Goal: Information Seeking & Learning: Learn about a topic

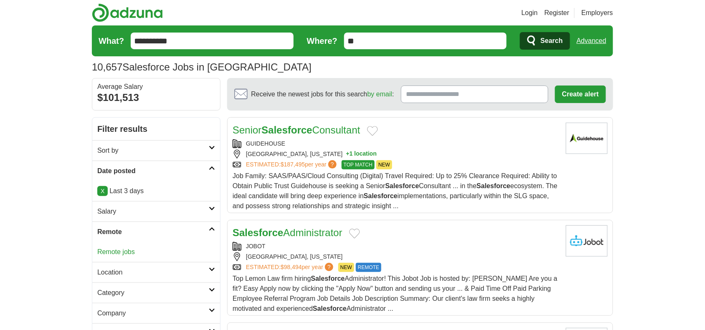
click at [126, 252] on link "Remote jobs" at bounding box center [116, 251] width 38 height 7
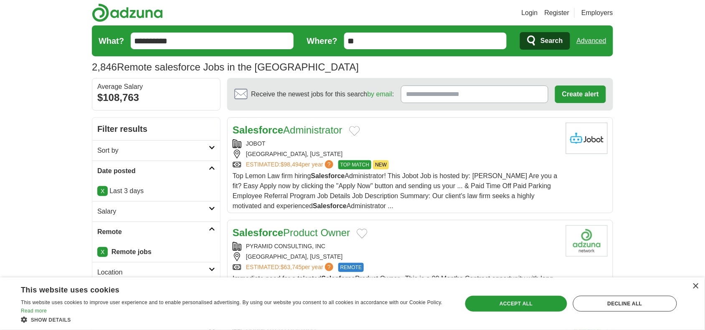
click at [326, 152] on div "LOS ANGELES, CALIFORNIA" at bounding box center [395, 154] width 326 height 9
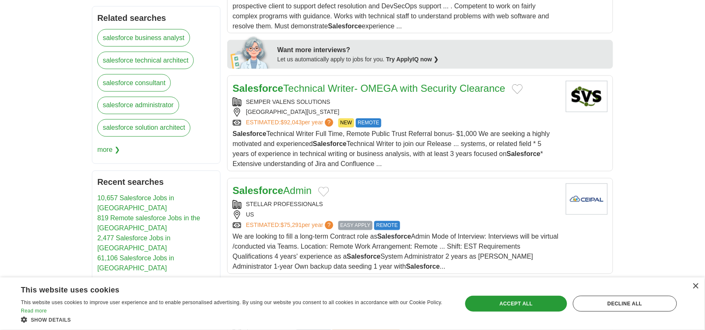
scroll to position [417, 0]
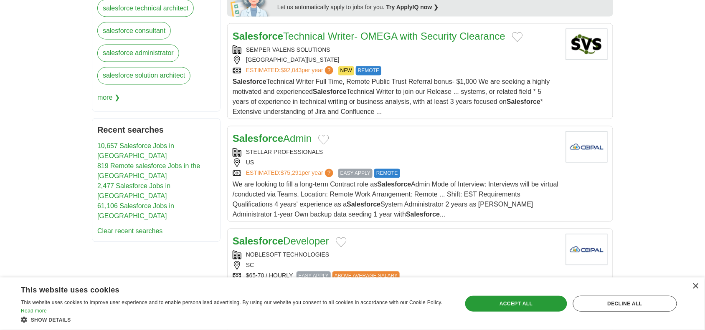
click at [459, 166] on div "US" at bounding box center [395, 163] width 326 height 9
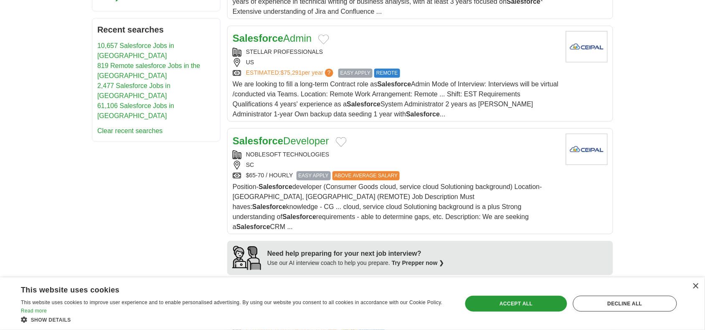
scroll to position [522, 0]
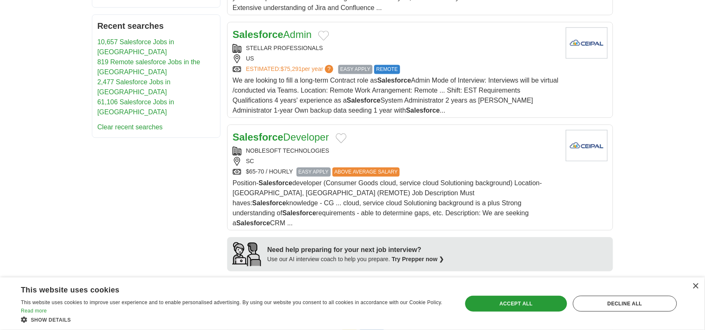
click at [459, 166] on div "SC" at bounding box center [395, 161] width 326 height 9
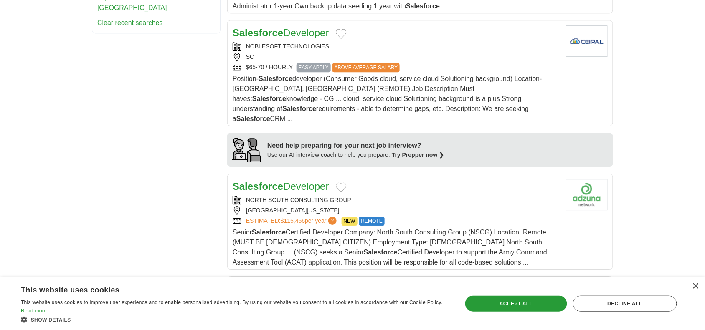
scroll to position [678, 0]
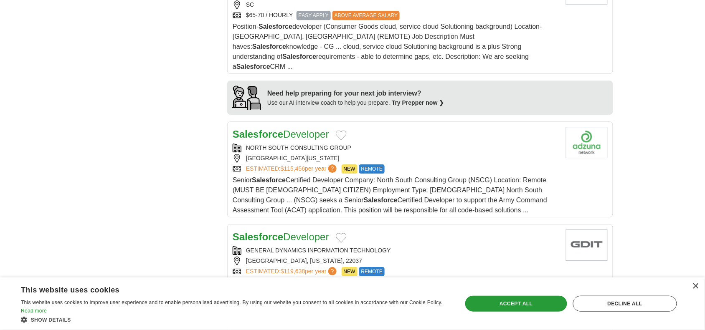
click at [459, 166] on div "Salesforce Developer NORTH SOUTH CONSULTING GROUP ELIZABETHTOWN, KENTUCKY, 4270…" at bounding box center [395, 171] width 326 height 88
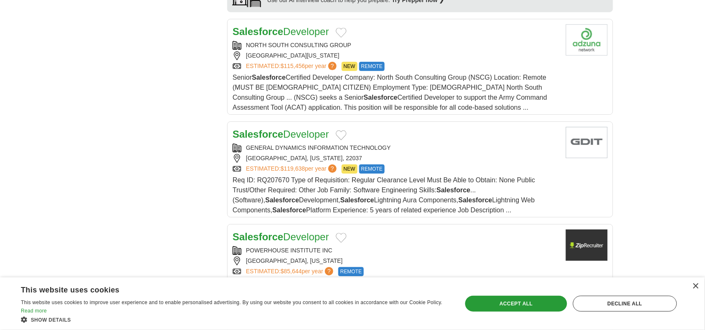
scroll to position [783, 0]
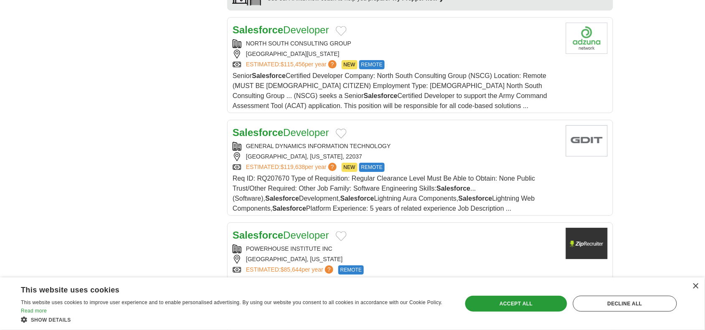
click at [459, 174] on div "Req ID: RQ207670 Type of Requisition: Regular Clearance Level Must Be Able to O…" at bounding box center [395, 194] width 326 height 40
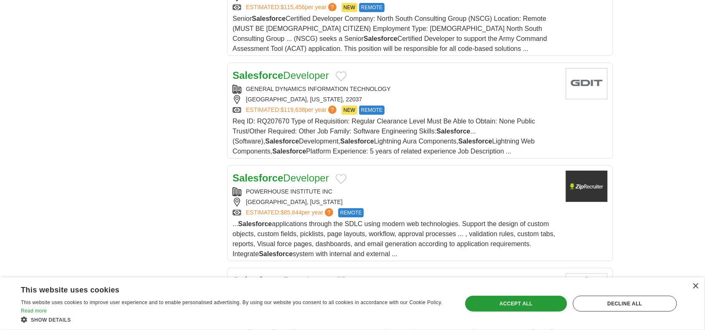
scroll to position [887, 0]
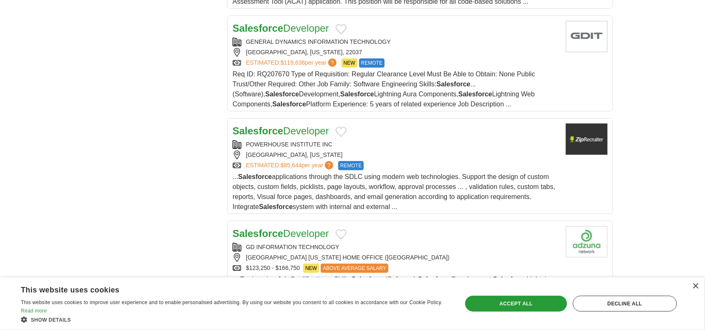
click at [459, 173] on span "... Salesforce applications through the SDLC using modern web technologies. Sup…" at bounding box center [393, 191] width 323 height 37
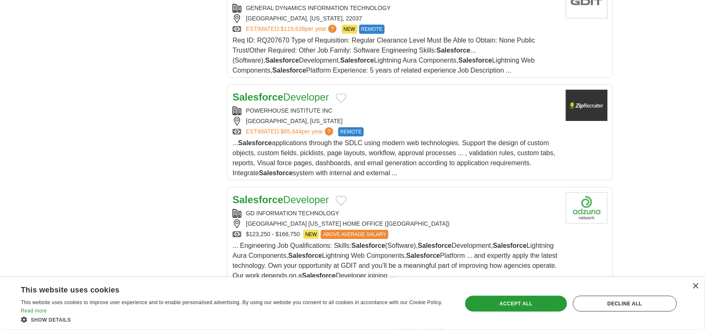
scroll to position [939, 0]
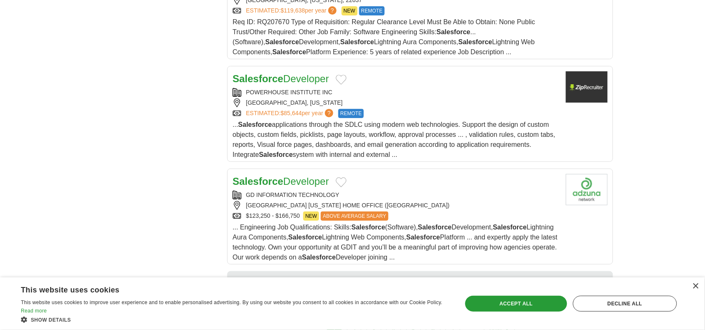
click at [448, 191] on div "GD INFORMATION TECHNOLOGY" at bounding box center [395, 195] width 326 height 9
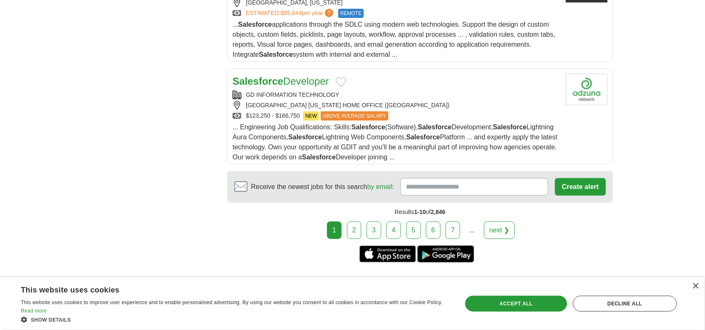
scroll to position [1043, 0]
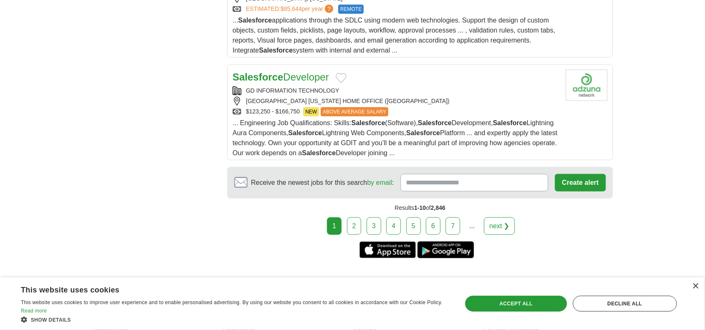
click at [351, 220] on link "2" at bounding box center [354, 226] width 15 height 18
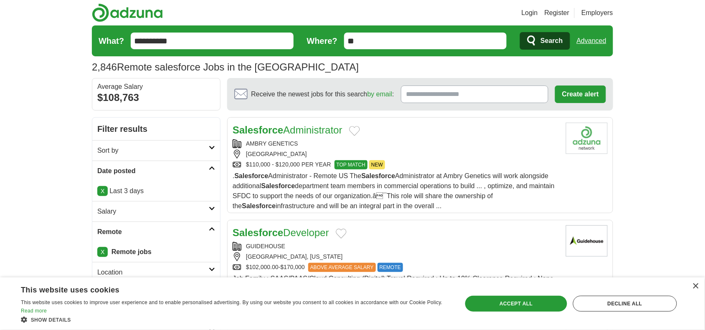
click at [326, 184] on span ". Salesforce Administrator - Remote US The Salesforce Administrator at Ambry Ge…" at bounding box center [393, 190] width 322 height 37
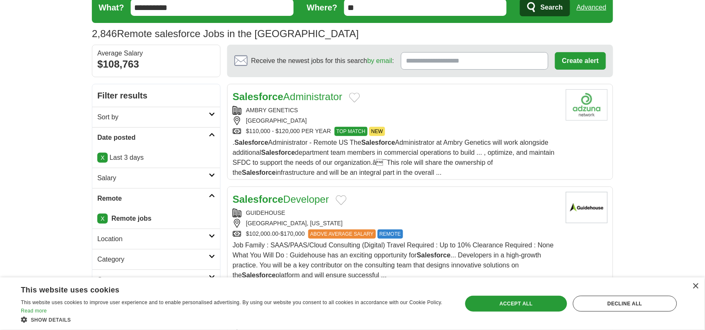
scroll to position [52, 0]
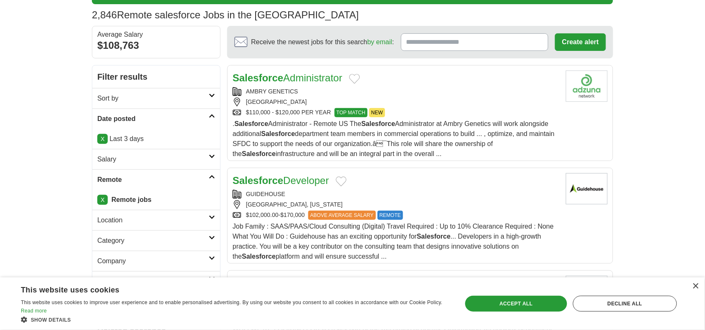
click at [380, 200] on div "GUIDEHOUSE [GEOGRAPHIC_DATA], [US_STATE] $102,000.00-$170,000 ABOVE AVERAGE SAL…" at bounding box center [395, 205] width 326 height 30
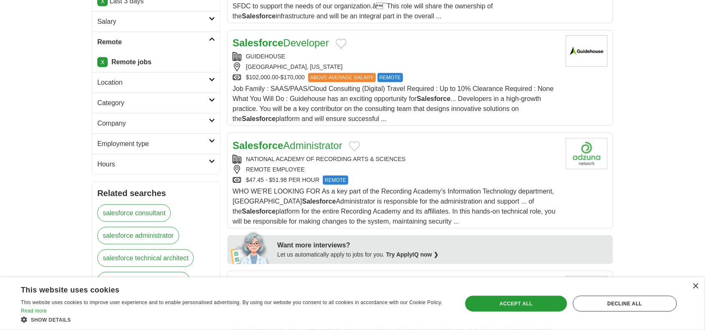
scroll to position [209, 0]
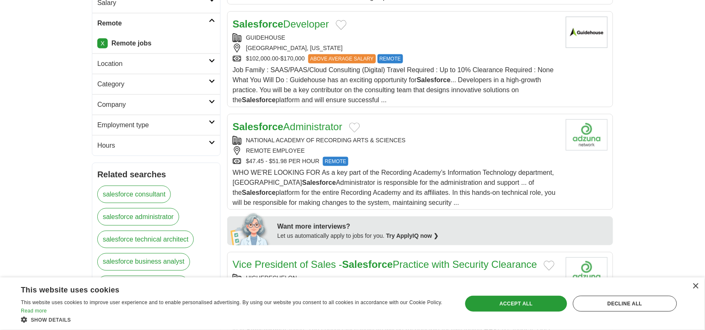
click at [399, 149] on div "REMOTE EMPLOYEE" at bounding box center [395, 151] width 326 height 9
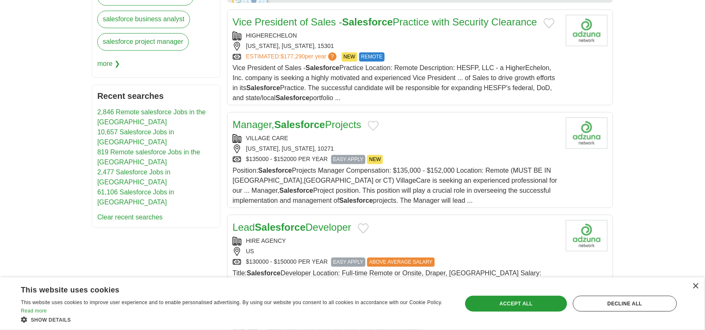
scroll to position [470, 0]
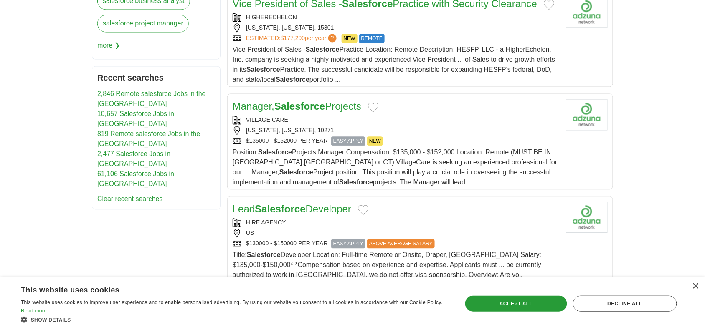
click at [399, 135] on div "[US_STATE], [US_STATE], 10271" at bounding box center [395, 130] width 326 height 9
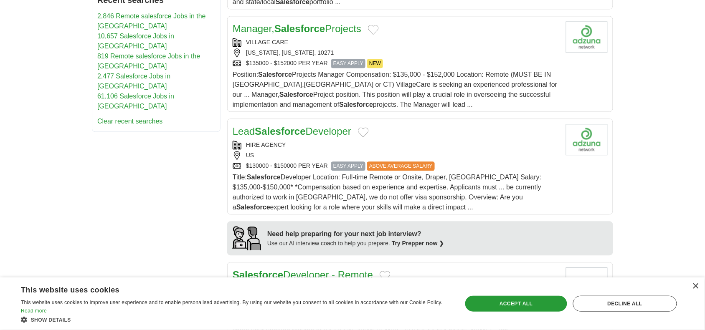
scroll to position [574, 0]
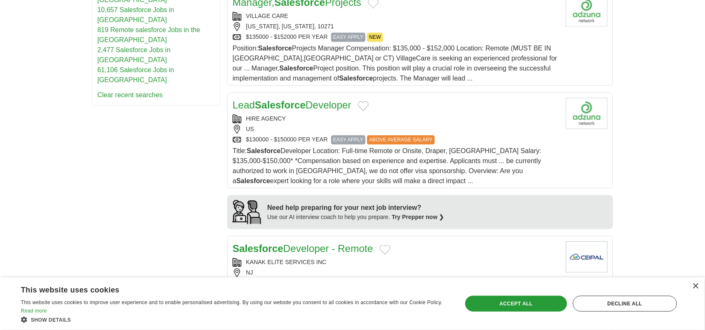
click at [432, 123] on div "HIRE AGENCY" at bounding box center [395, 118] width 326 height 9
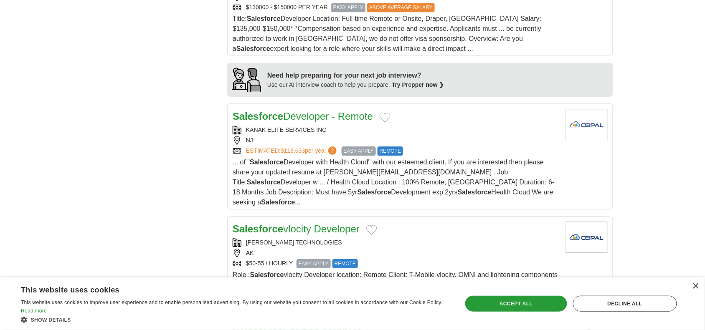
scroll to position [730, 0]
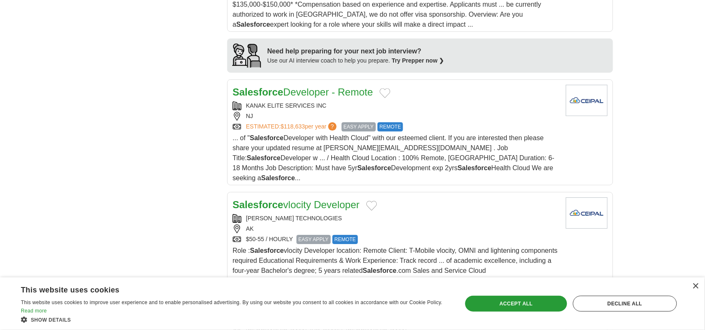
click at [432, 121] on div "NJ" at bounding box center [395, 116] width 326 height 9
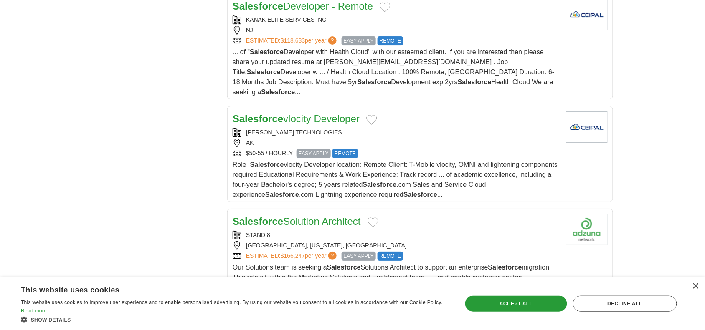
scroll to position [835, 0]
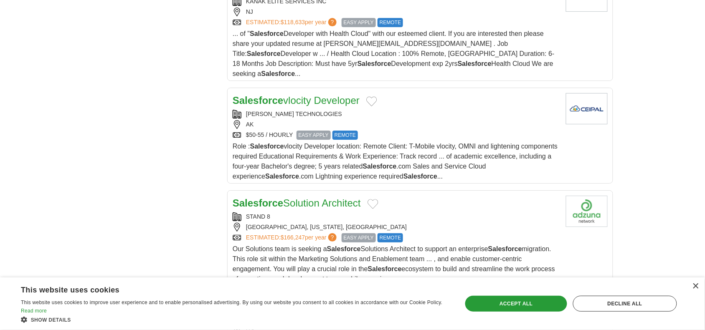
click at [442, 149] on div "Role : Salesforce vlocity Developer location: Remote Client: T-Mobile vlocity, …" at bounding box center [395, 161] width 326 height 40
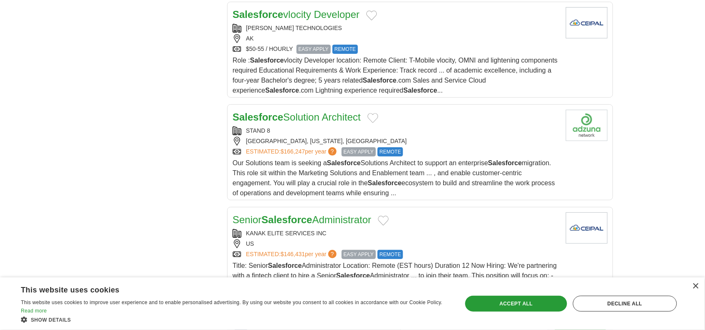
scroll to position [939, 0]
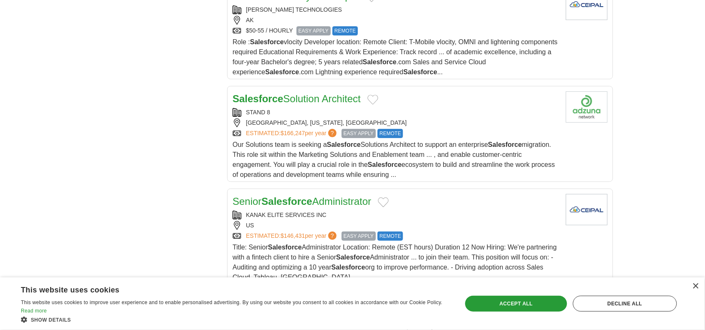
click at [439, 138] on div "ESTIMATED: $166,247 per year ? EASY APPLY REMOTE" at bounding box center [395, 133] width 326 height 9
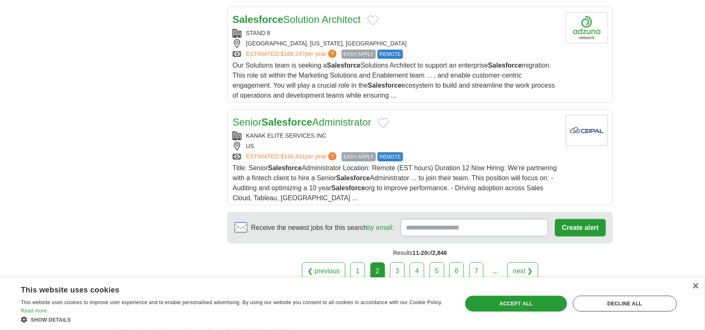
scroll to position [1043, 0]
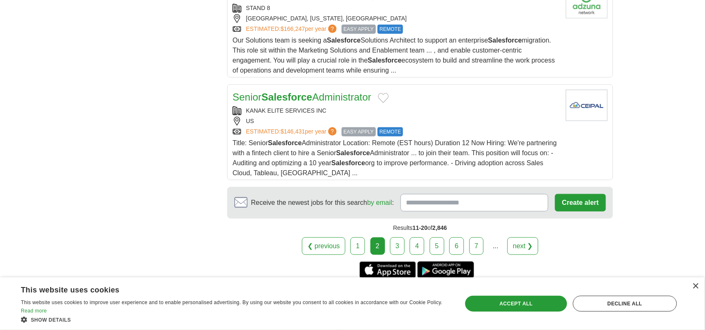
click at [460, 126] on div "US" at bounding box center [395, 121] width 326 height 9
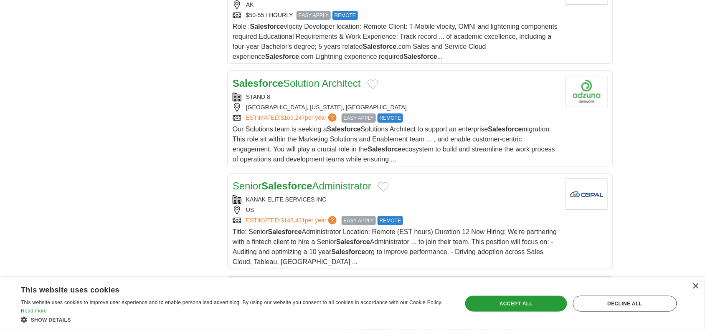
scroll to position [939, 0]
